Goal: Task Accomplishment & Management: Manage account settings

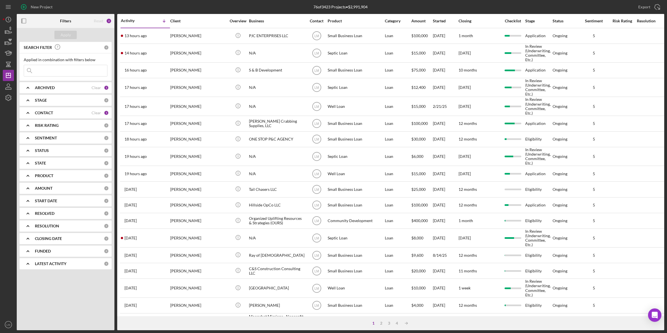
click at [6, 320] on icon "LM" at bounding box center [8, 324] width 11 height 14
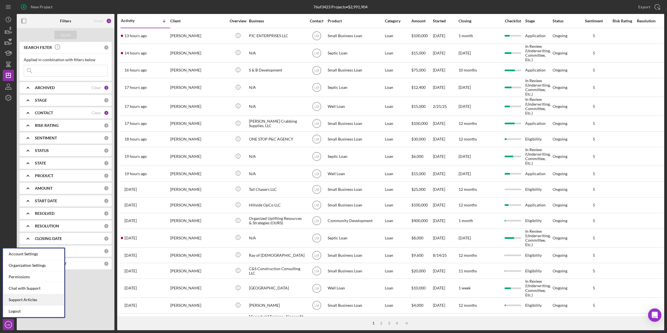
click at [35, 298] on link "Support Articles" at bounding box center [33, 299] width 61 height 11
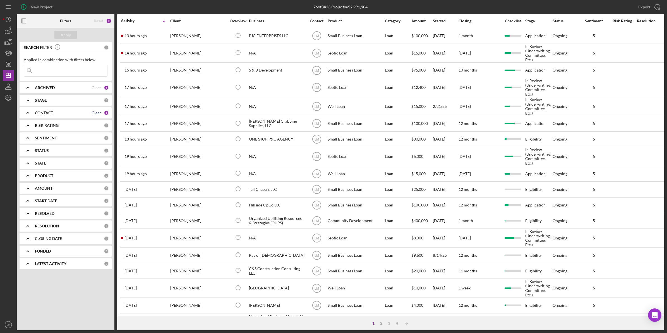
click at [95, 113] on div "Clear" at bounding box center [96, 113] width 9 height 4
click at [94, 75] on input at bounding box center [65, 70] width 83 height 11
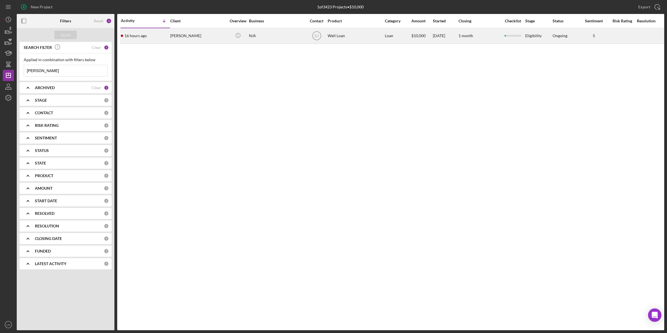
type input "leestma"
click at [187, 42] on div "Mitchell Leestma" at bounding box center [198, 35] width 56 height 15
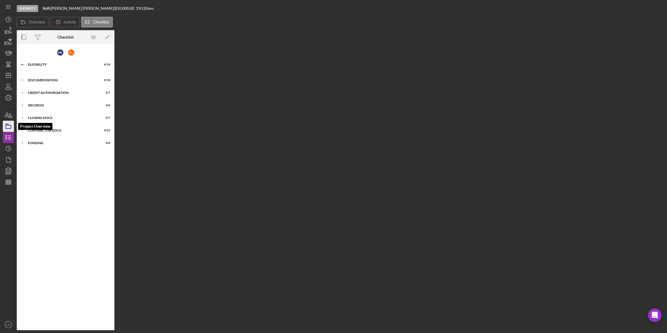
click at [7, 122] on icon "button" at bounding box center [8, 126] width 14 height 14
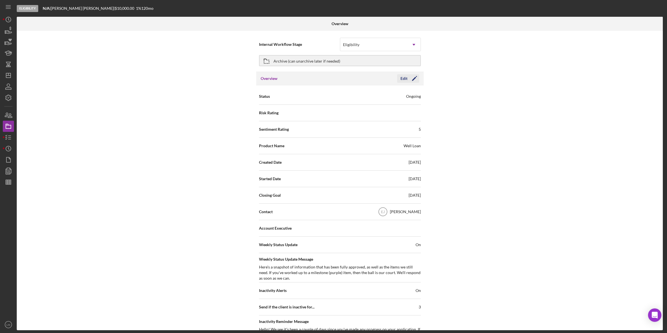
click at [302, 74] on div "Edit Icon/Edit" at bounding box center [408, 78] width 22 height 8
click at [302, 81] on icon "Icon/Edit" at bounding box center [415, 78] width 14 height 14
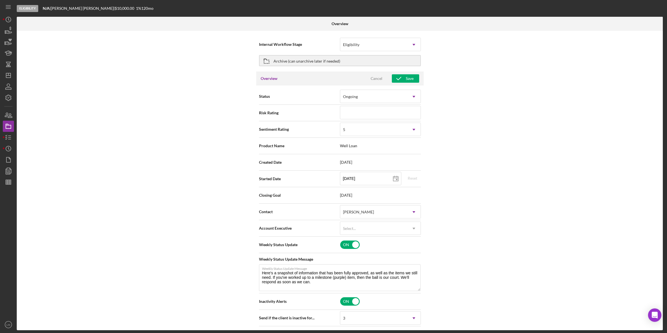
click at [302, 221] on div "Account Executive Select... Icon/Dropdown Arrow" at bounding box center [340, 228] width 162 height 16
click at [302, 224] on div "Select..." at bounding box center [373, 228] width 67 height 13
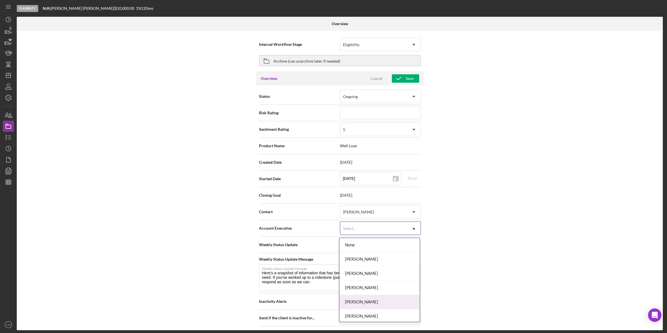
click at [302, 298] on div "[PERSON_NAME]" at bounding box center [379, 302] width 80 height 14
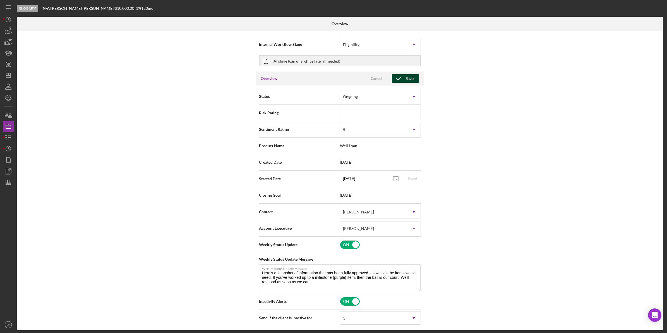
click at [302, 77] on div "Save" at bounding box center [410, 78] width 8 height 8
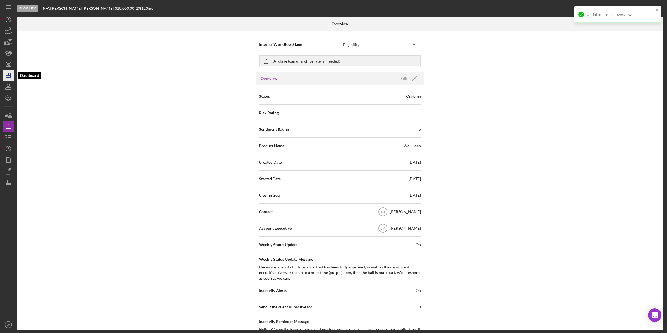
click at [11, 76] on icon "Icon/Dashboard" at bounding box center [8, 75] width 14 height 14
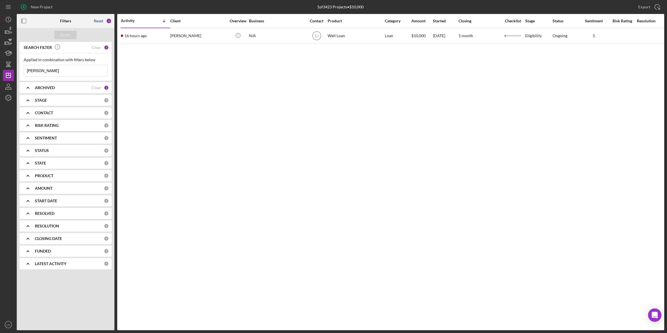
click at [100, 21] on div "Reset" at bounding box center [98, 21] width 9 height 4
click at [68, 35] on div "Apply" at bounding box center [66, 35] width 10 height 8
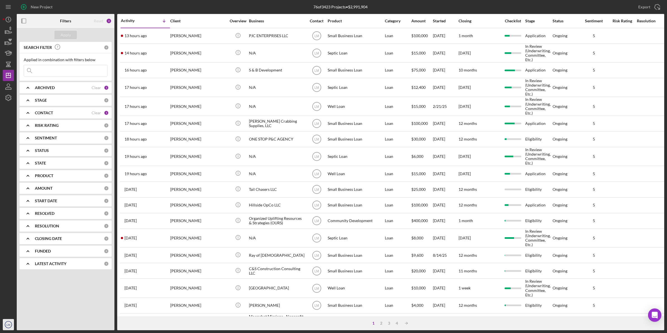
click at [9, 320] on text "LM" at bounding box center [8, 324] width 4 height 3
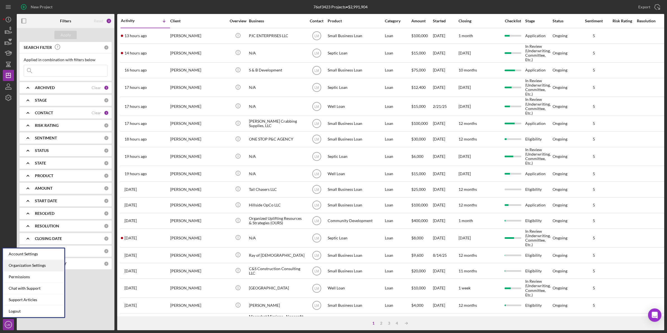
click at [34, 269] on div "Organization Settings" at bounding box center [33, 265] width 61 height 11
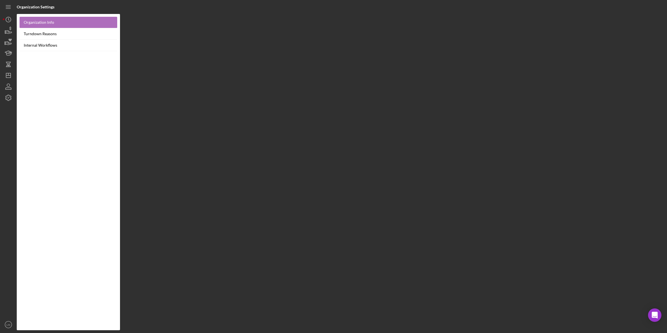
click at [44, 27] on link "Organization Info" at bounding box center [69, 22] width 98 height 11
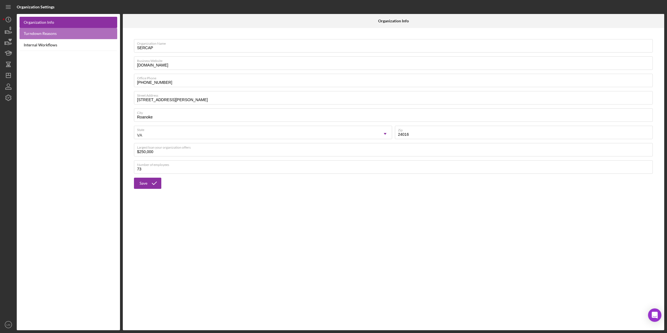
click at [45, 32] on link "Turndown Reasons" at bounding box center [69, 33] width 98 height 11
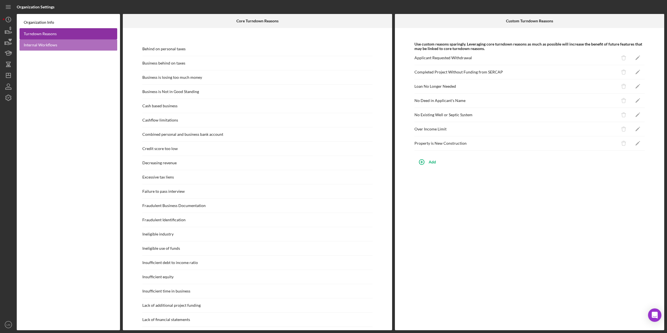
click at [43, 40] on link "Internal Workflows" at bounding box center [69, 44] width 98 height 11
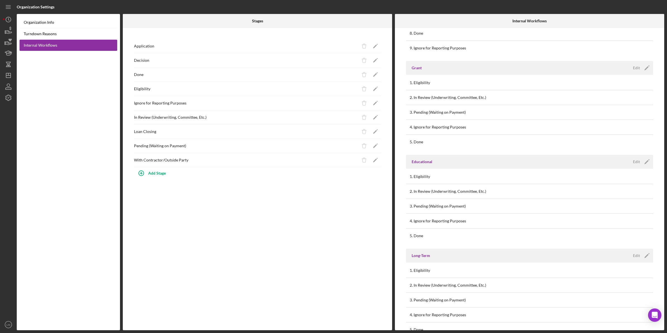
scroll to position [156, 0]
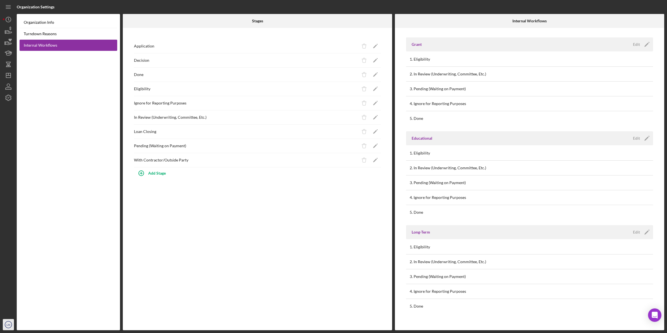
click at [5, 320] on icon "LM" at bounding box center [8, 324] width 11 height 14
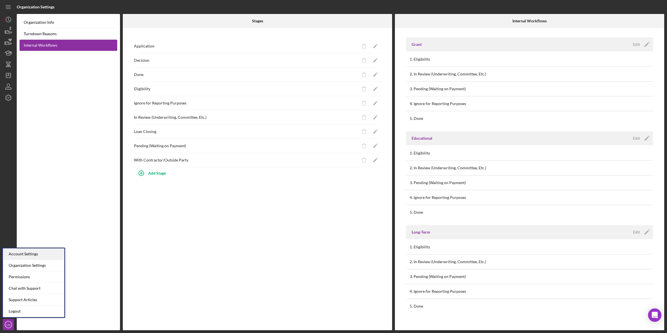
click at [38, 254] on div "Account Settings" at bounding box center [33, 253] width 61 height 11
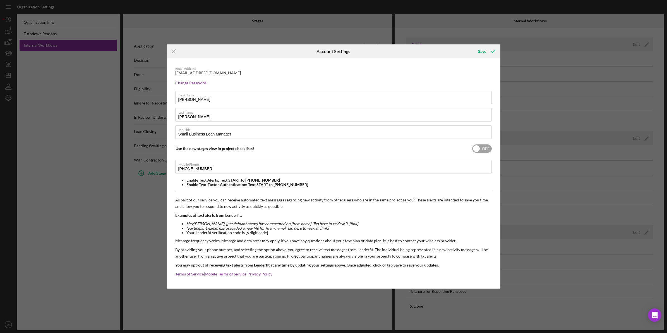
click at [302, 150] on input "checkbox" at bounding box center [482, 148] width 20 height 8
checkbox input "true"
click at [302, 56] on div "Save" at bounding box center [482, 51] width 8 height 11
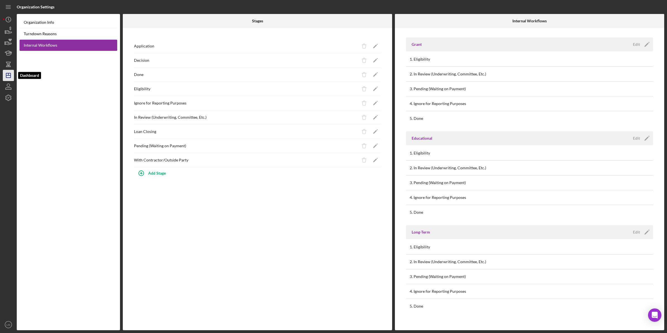
click at [10, 73] on polygon "button" at bounding box center [8, 75] width 4 height 4
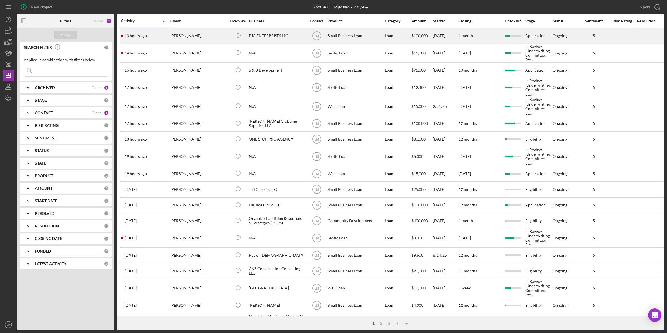
click at [208, 38] on div "JoAnne Williams" at bounding box center [198, 35] width 56 height 15
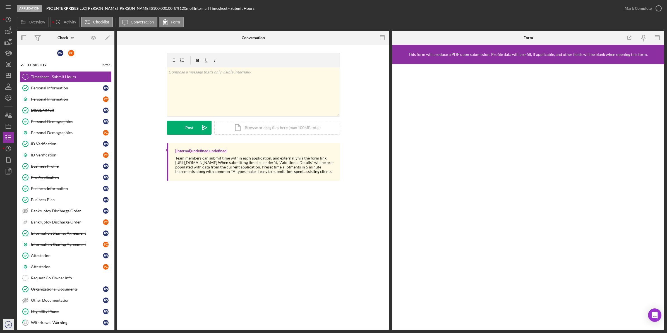
click at [7, 319] on icon "LM" at bounding box center [8, 324] width 11 height 14
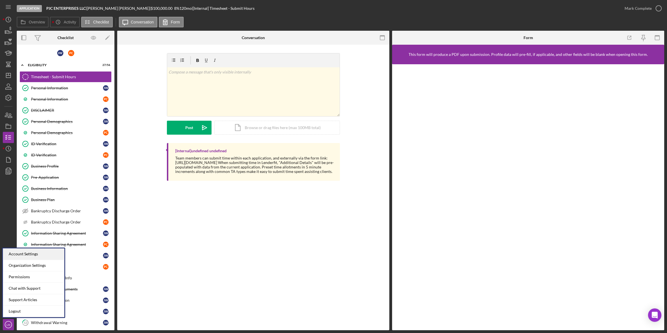
click at [34, 252] on div "Account Settings" at bounding box center [33, 253] width 61 height 11
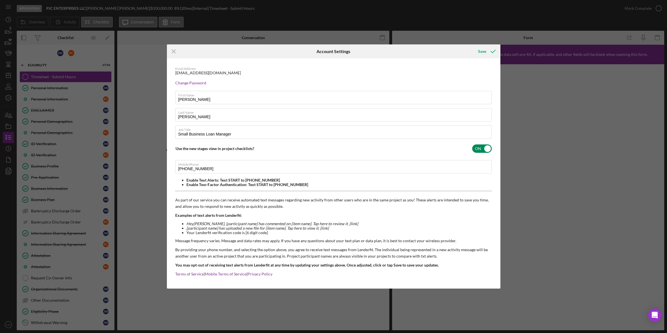
click at [302, 151] on input "checkbox" at bounding box center [482, 148] width 20 height 8
checkbox input "false"
click at [302, 52] on icon "submit" at bounding box center [493, 51] width 14 height 14
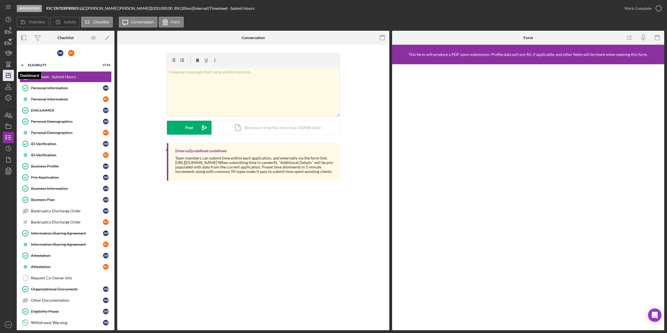
click at [9, 78] on icon "Icon/Dashboard" at bounding box center [8, 75] width 14 height 14
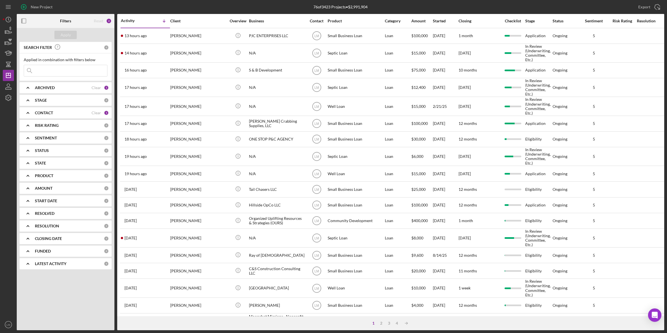
click at [214, 8] on div "New Project" at bounding box center [125, 7] width 216 height 14
click at [302, 5] on div "76 of 3423 Projects • $2,991,904" at bounding box center [341, 7] width 216 height 14
click at [203, 110] on div "Nedra Ferguson" at bounding box center [198, 106] width 56 height 18
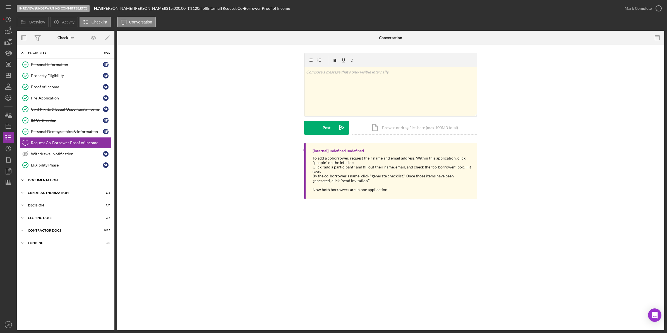
click at [52, 180] on div "Documentation" at bounding box center [68, 179] width 80 height 3
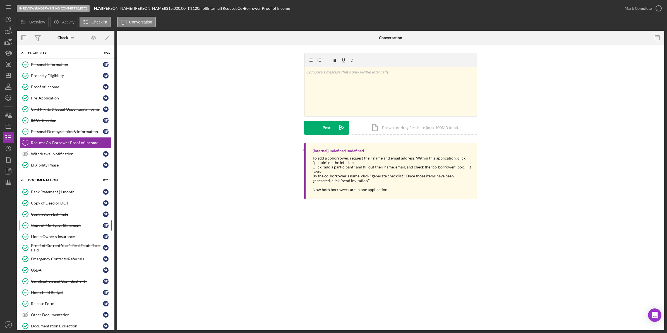
click at [69, 228] on div "Copy of Mortgage Statement" at bounding box center [67, 225] width 72 height 4
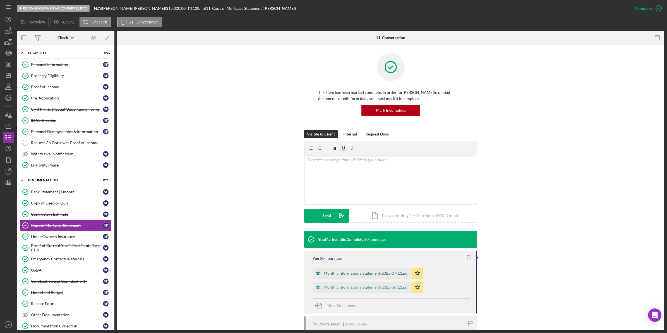
click at [302, 276] on div "MonthlyInformationalStatement-2025-07-11.pdf" at bounding box center [362, 272] width 99 height 11
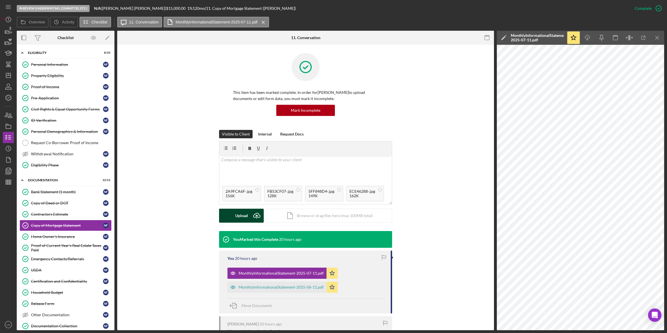
click at [238, 219] on div "Upload" at bounding box center [241, 216] width 13 height 14
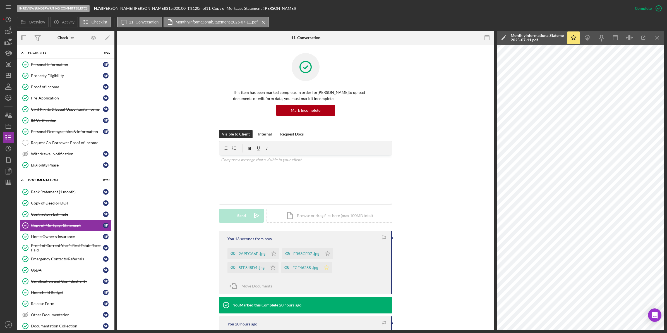
click at [276, 255] on polygon "button" at bounding box center [274, 253] width 5 height 4
click at [302, 251] on icon "Icon/Star" at bounding box center [327, 253] width 11 height 11
click at [270, 253] on icon "Icon/Star" at bounding box center [273, 253] width 11 height 11
click at [272, 269] on icon "Icon/Star" at bounding box center [272, 267] width 11 height 11
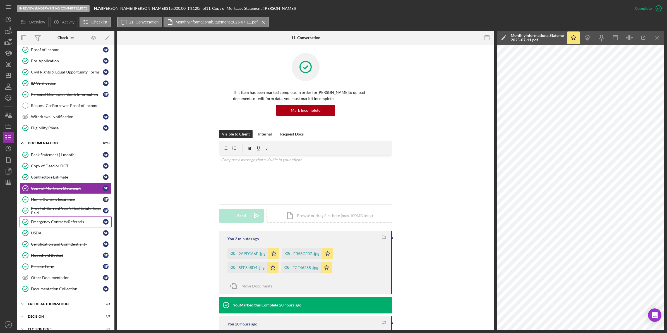
scroll to position [73, 0]
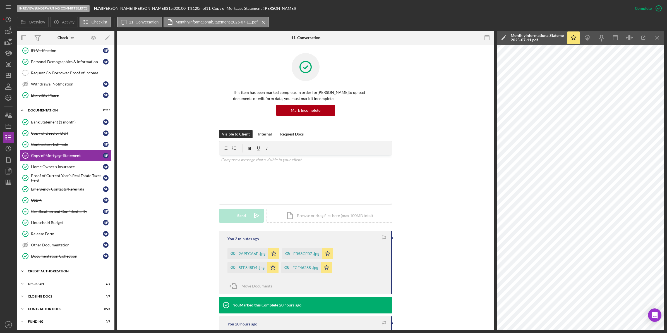
click at [75, 272] on div "CREDIT AUTHORIZATION" at bounding box center [68, 270] width 80 height 3
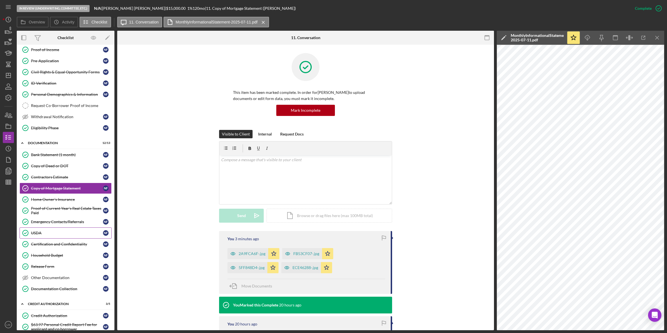
scroll to position [0, 0]
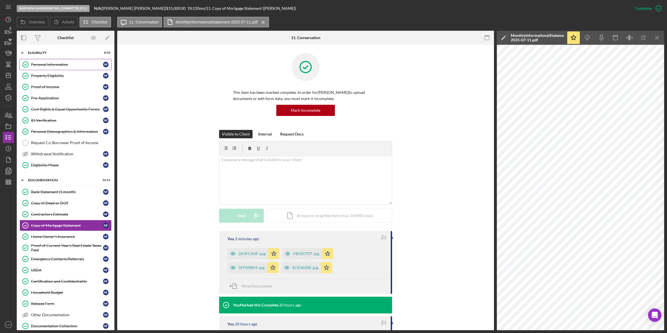
click at [63, 67] on link "Personal Information Personal Information N F" at bounding box center [66, 64] width 92 height 11
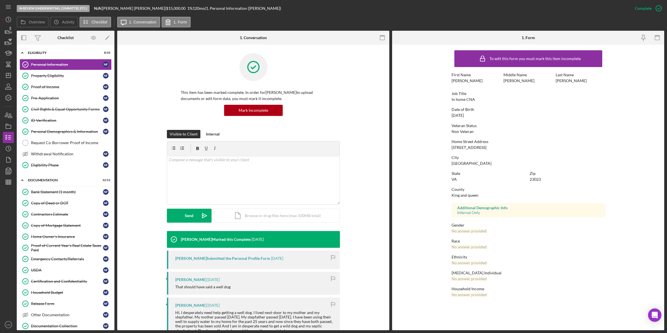
click at [302, 122] on form "To edit this form you must mark this item incomplete First Name Nedra Middle Na…" at bounding box center [528, 175] width 272 height 260
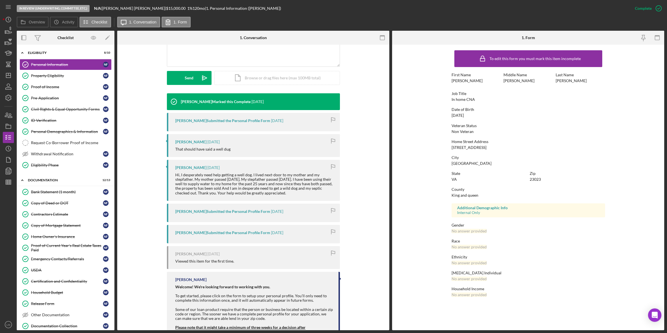
scroll to position [140, 0]
